Goal: Information Seeking & Learning: Learn about a topic

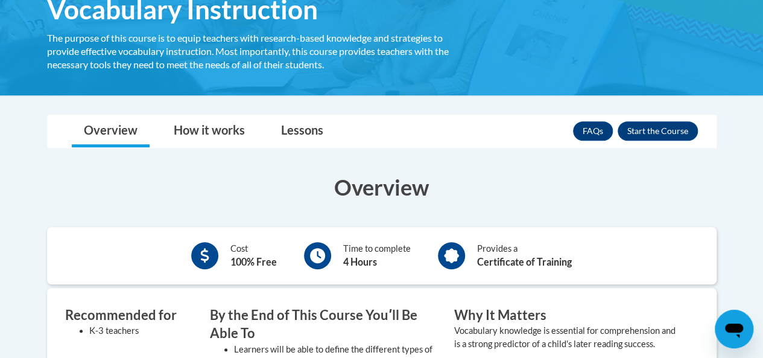
scroll to position [121, 0]
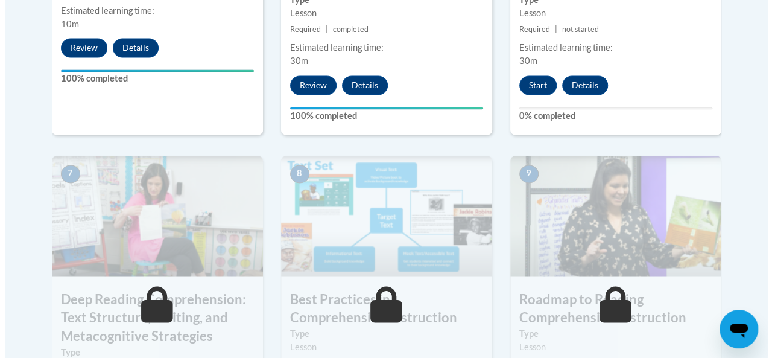
scroll to position [795, 0]
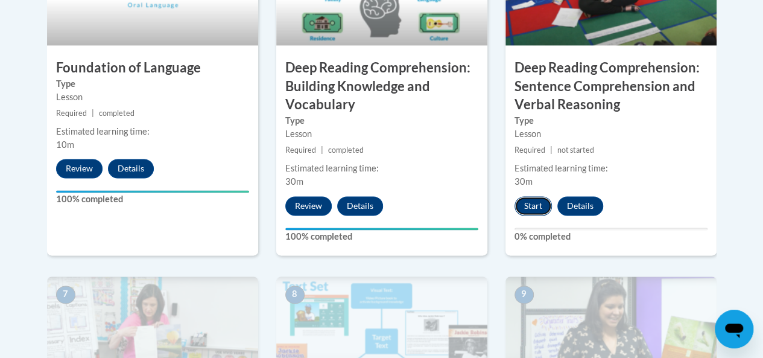
click at [530, 206] on button "Start" at bounding box center [532, 205] width 37 height 19
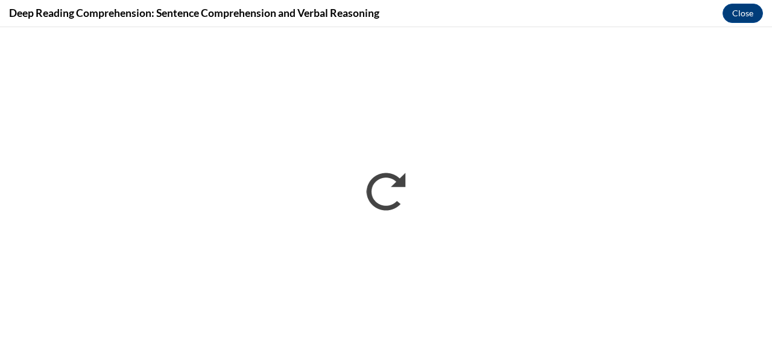
scroll to position [0, 0]
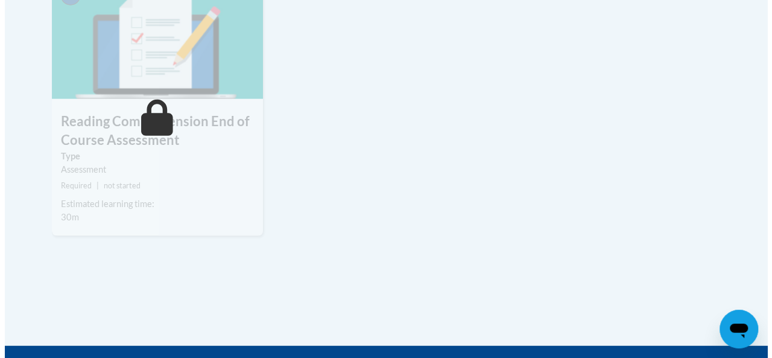
scroll to position [1308, 0]
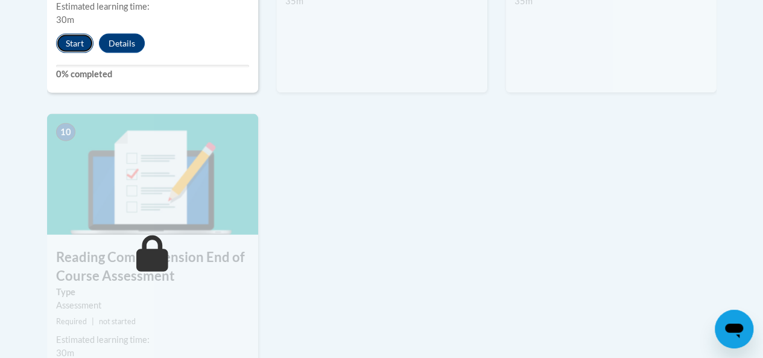
click at [77, 37] on button "Start" at bounding box center [74, 43] width 37 height 19
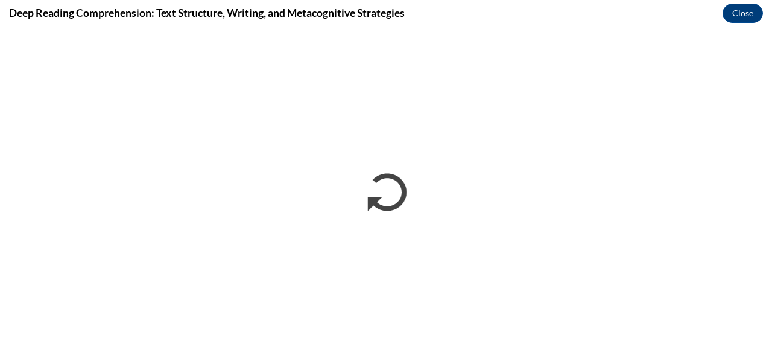
scroll to position [0, 0]
